Goal: Transaction & Acquisition: Book appointment/travel/reservation

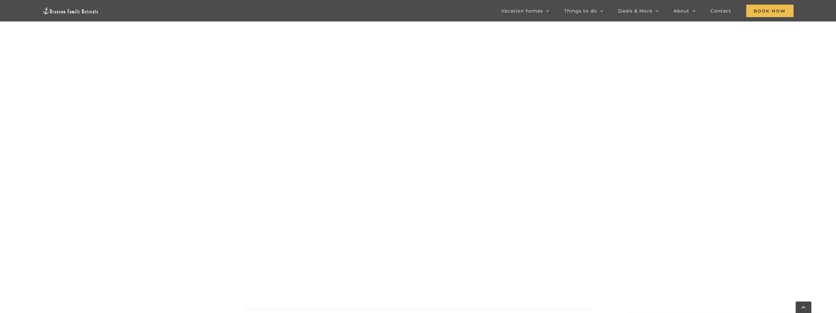
scroll to position [543, 0]
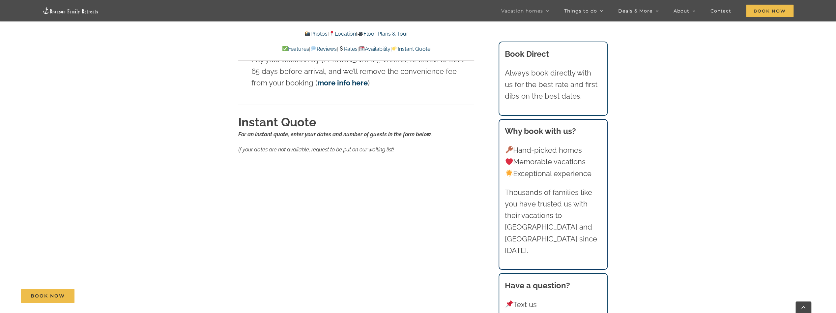
scroll to position [4177, 0]
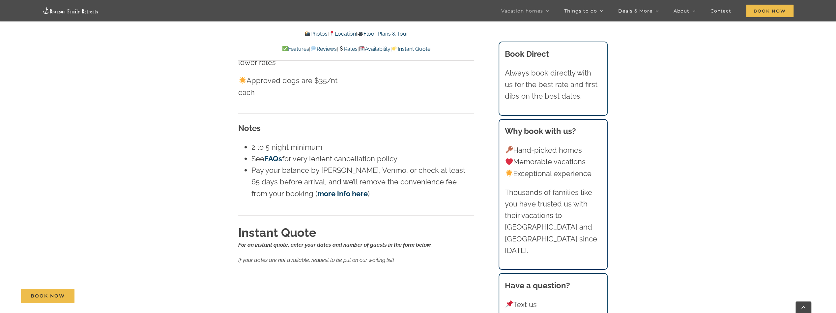
scroll to position [4152, 0]
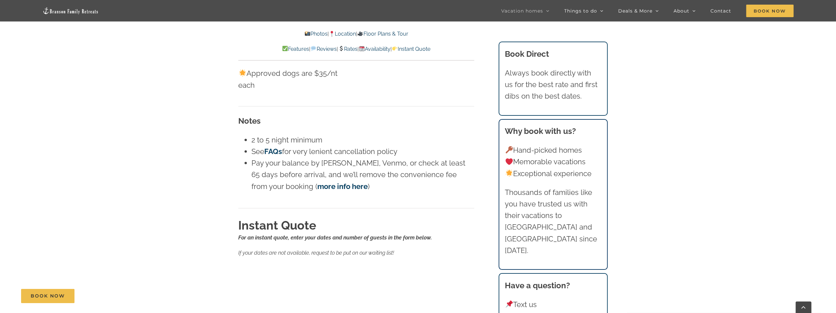
click at [367, 293] on div "Book Now" at bounding box center [423, 296] width 804 height 14
click at [368, 295] on div "Book Now" at bounding box center [423, 296] width 804 height 14
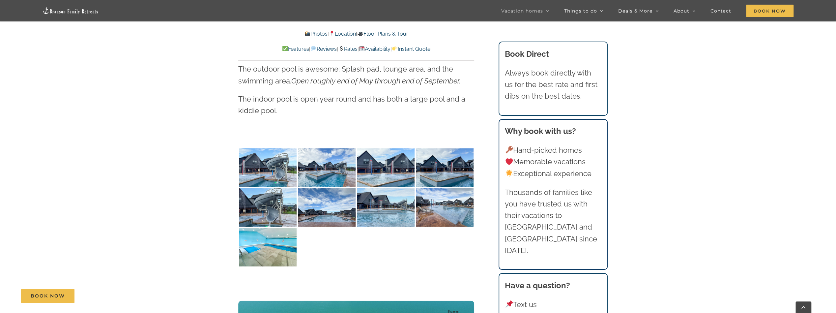
scroll to position [1549, 0]
